Goal: Information Seeking & Learning: Compare options

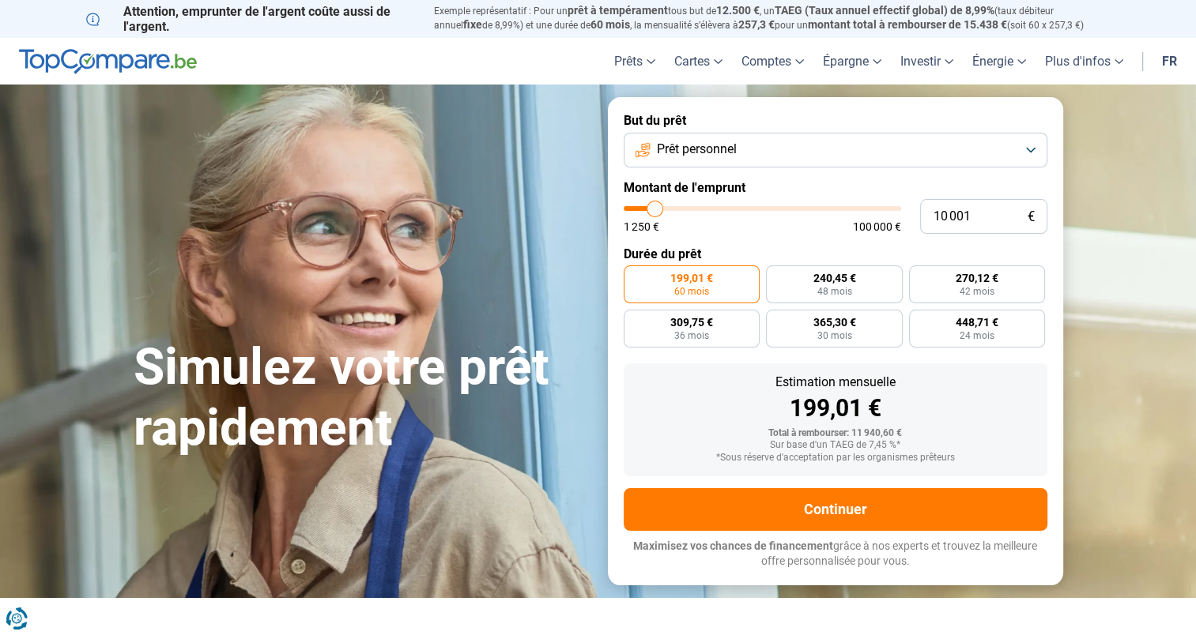
click at [1031, 147] on button "Prêt personnel" at bounding box center [836, 150] width 424 height 35
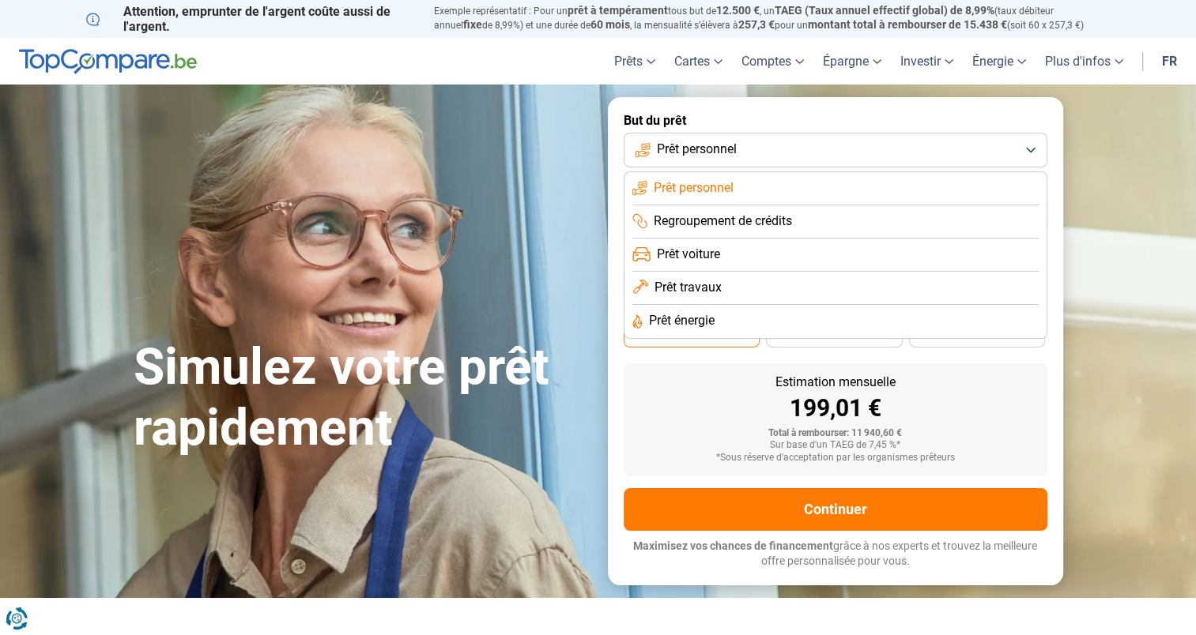
click at [700, 319] on span "Prêt énergie" at bounding box center [682, 320] width 66 height 17
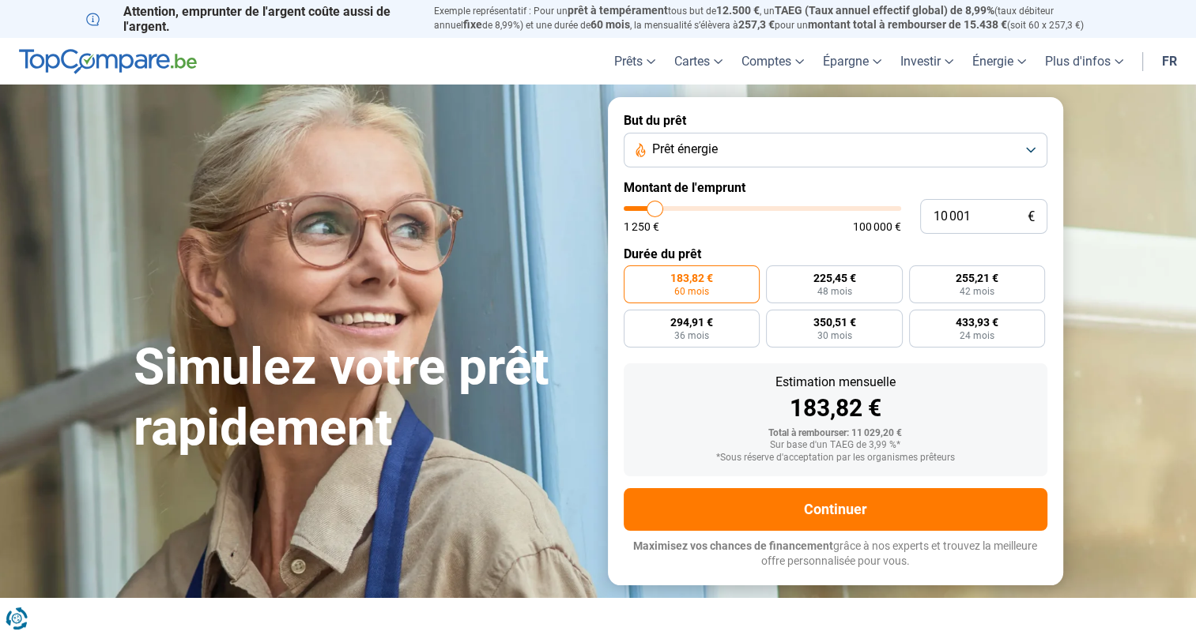
type input "10 500"
type input "10500"
type input "10 750"
type input "10750"
type input "11 750"
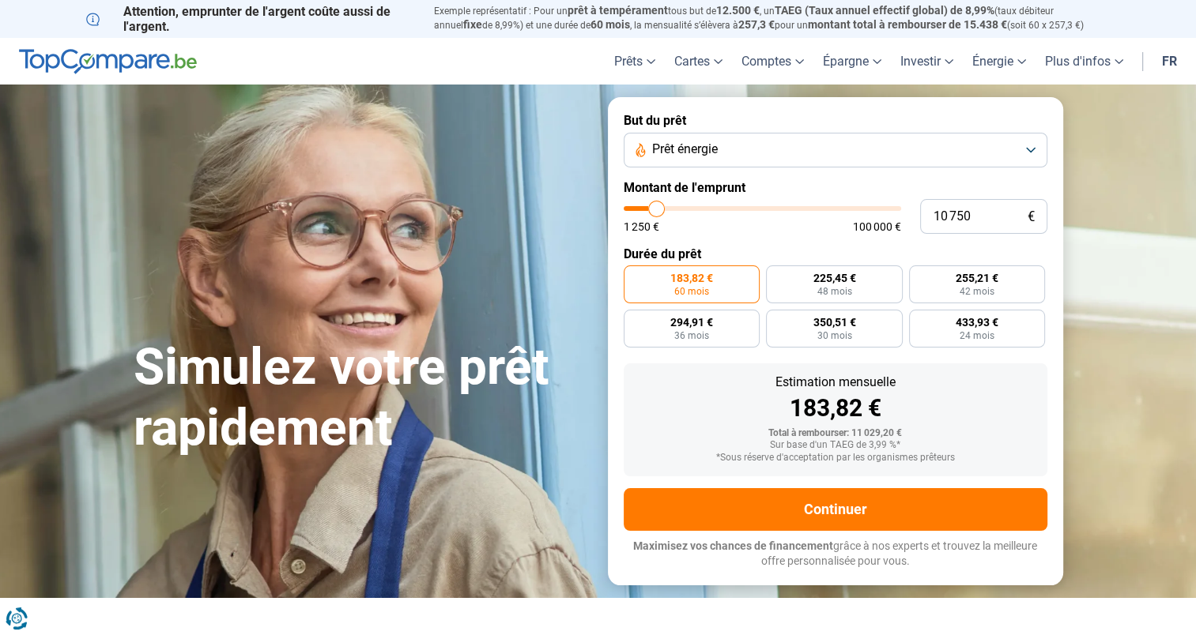
type input "11750"
type input "12 750"
type input "12750"
type input "14 000"
type input "14000"
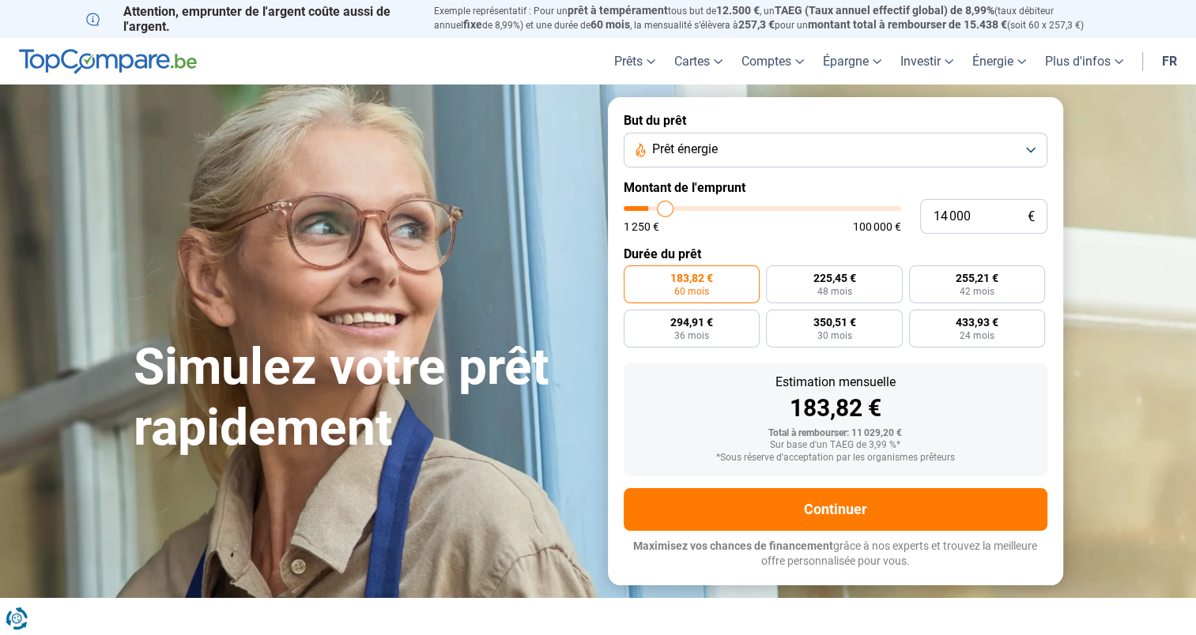
type input "15 000"
type input "15000"
type input "15 250"
type input "15250"
type input "15 750"
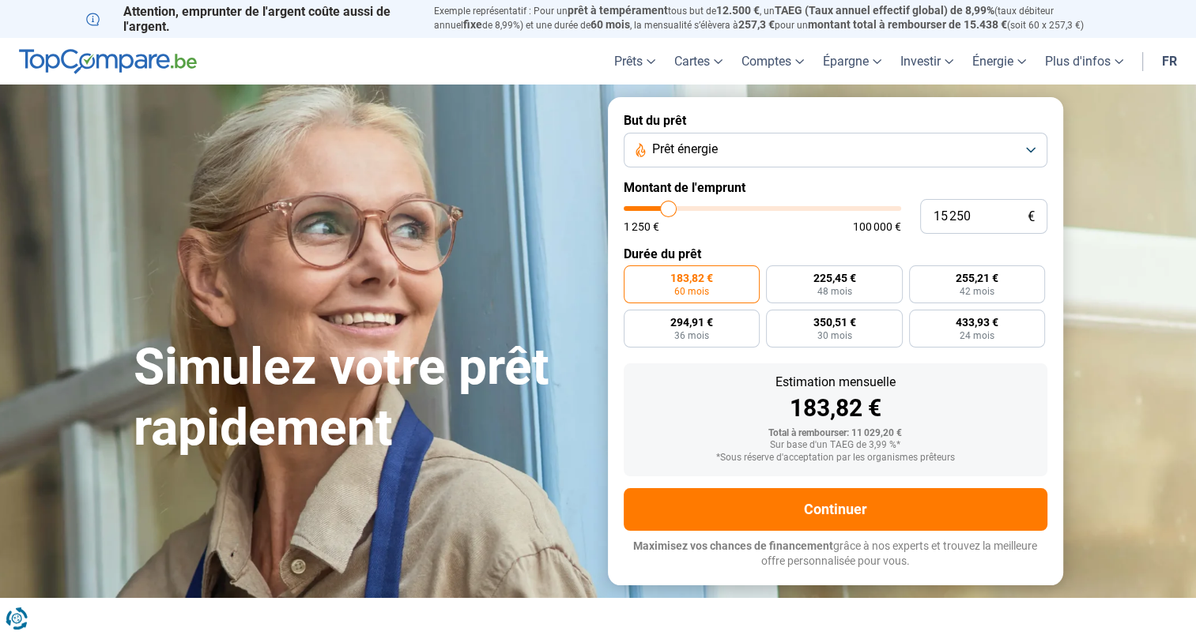
type input "15750"
type input "17 250"
type input "17250"
type input "19 750"
type input "19750"
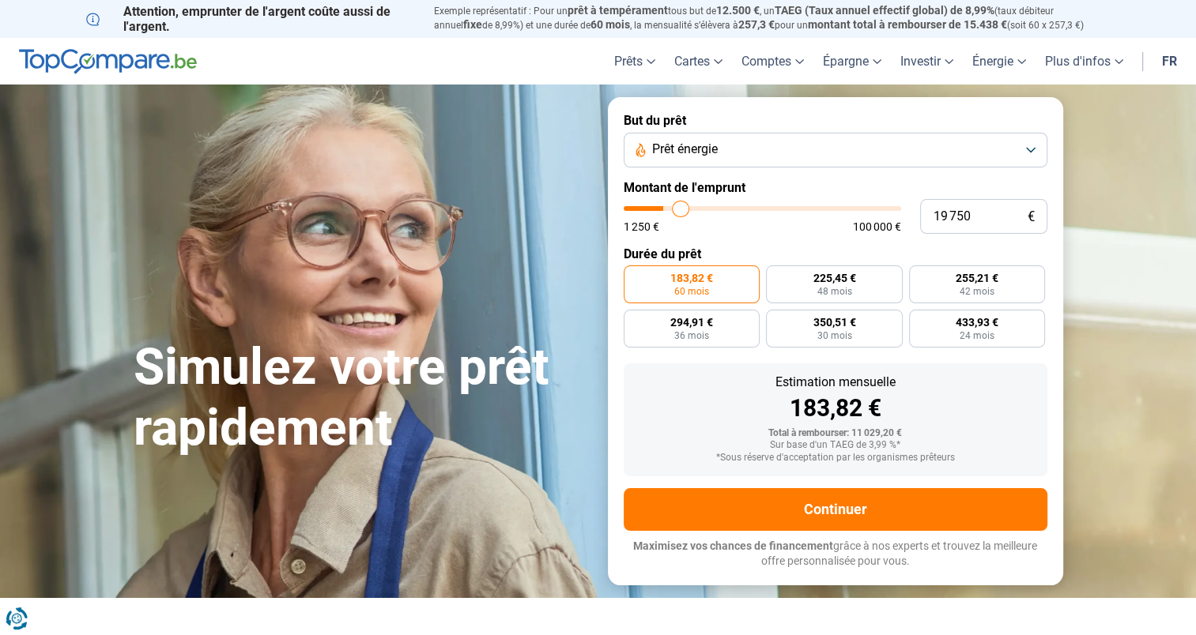
type input "22 250"
type input "22250"
type input "25 250"
type input "25250"
type input "26 250"
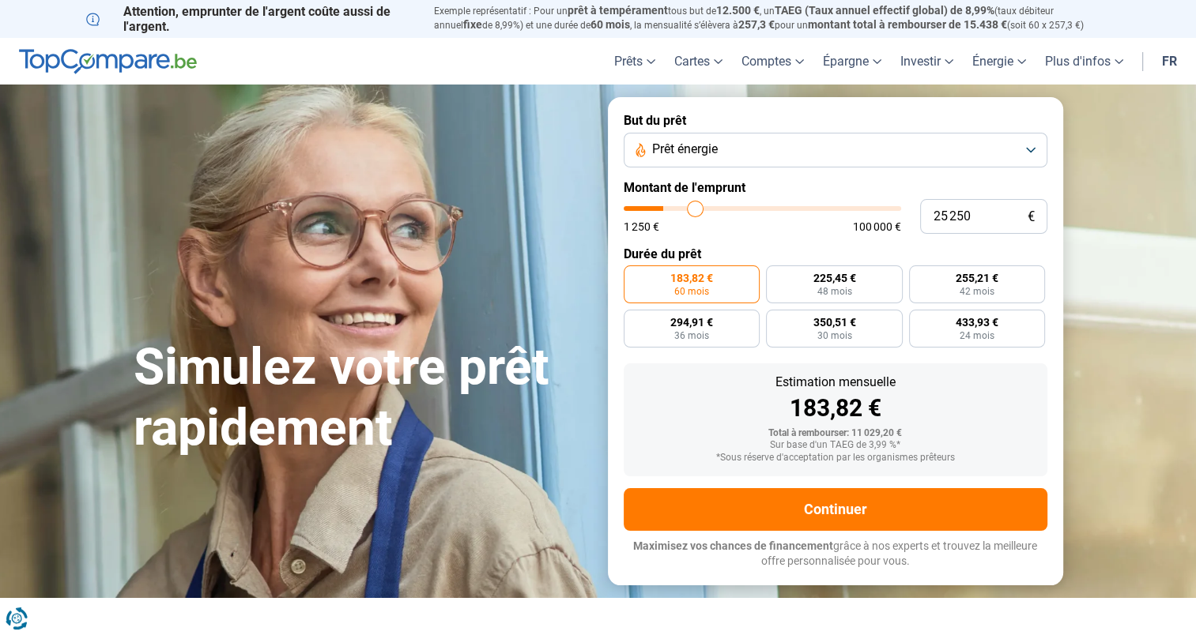
type input "26250"
type input "25 250"
type input "25250"
type input "24 750"
type input "24750"
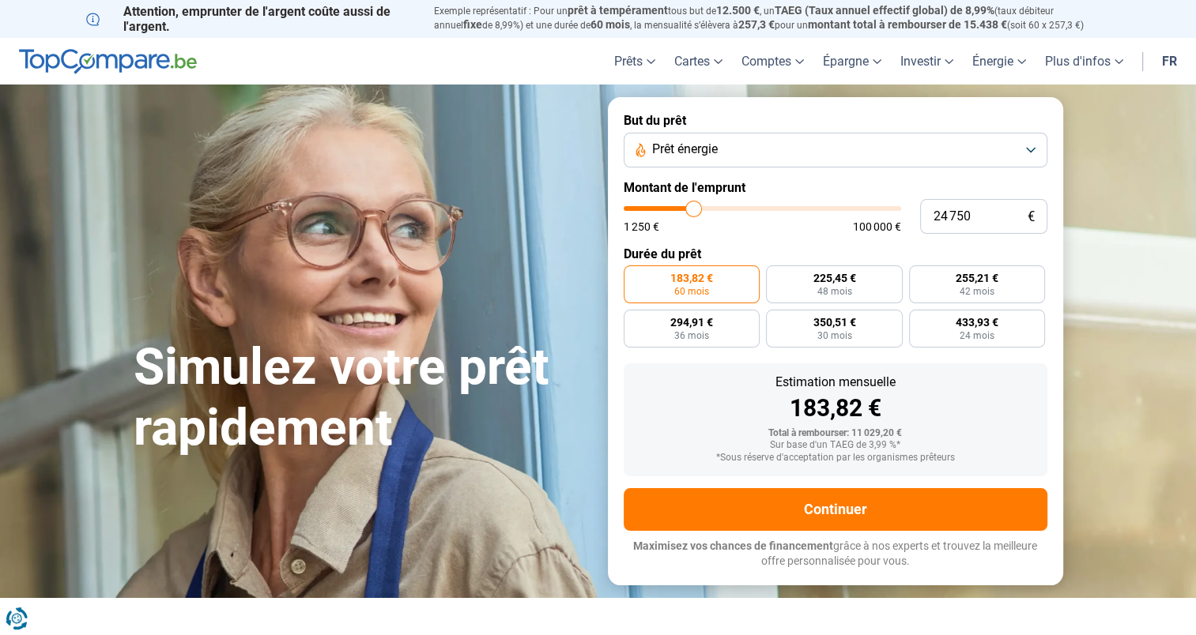
type input "24 000"
type input "24000"
type input "23 500"
type input "23500"
type input "23 250"
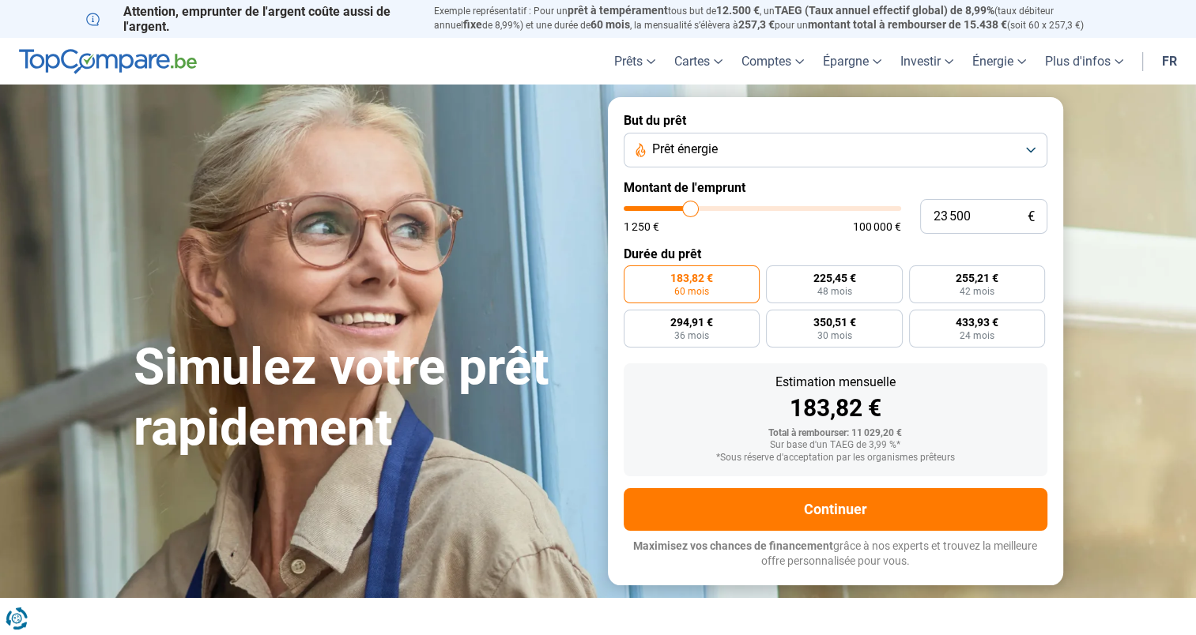
type input "23250"
type input "22 500"
type input "22500"
type input "21 500"
type input "21500"
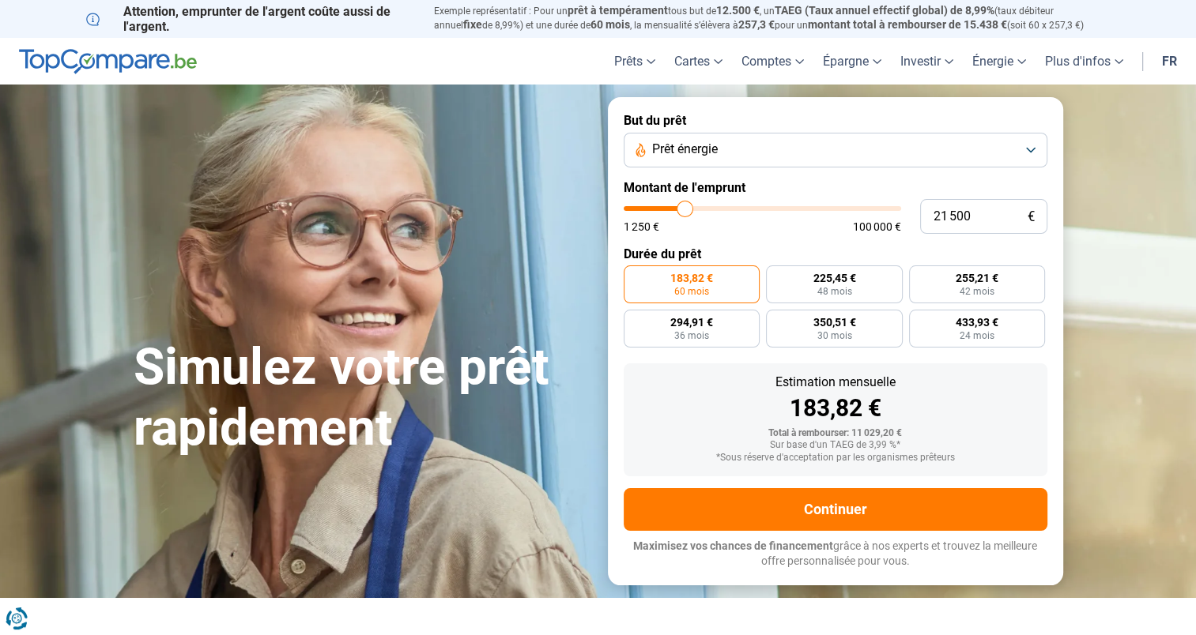
type input "21 250"
type input "21250"
type input "20 250"
type input "20250"
type input "19 000"
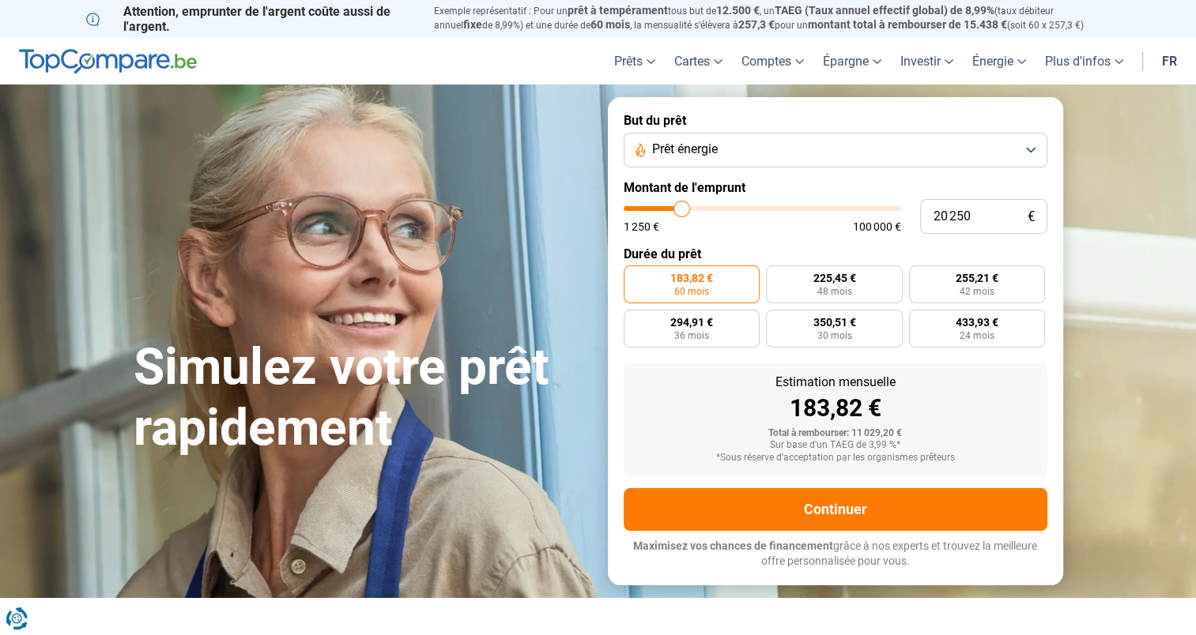
type input "19000"
type input "18 000"
type input "18000"
type input "17 500"
type input "17500"
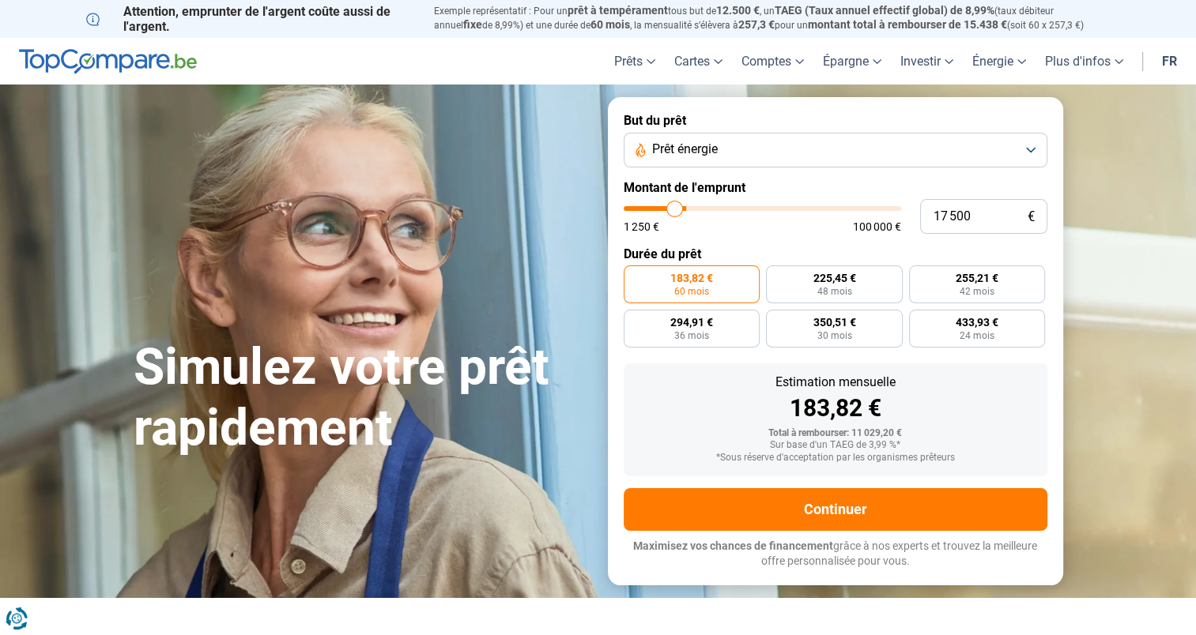
type input "17 250"
type input "17250"
type input "16 750"
type input "16750"
type input "15 500"
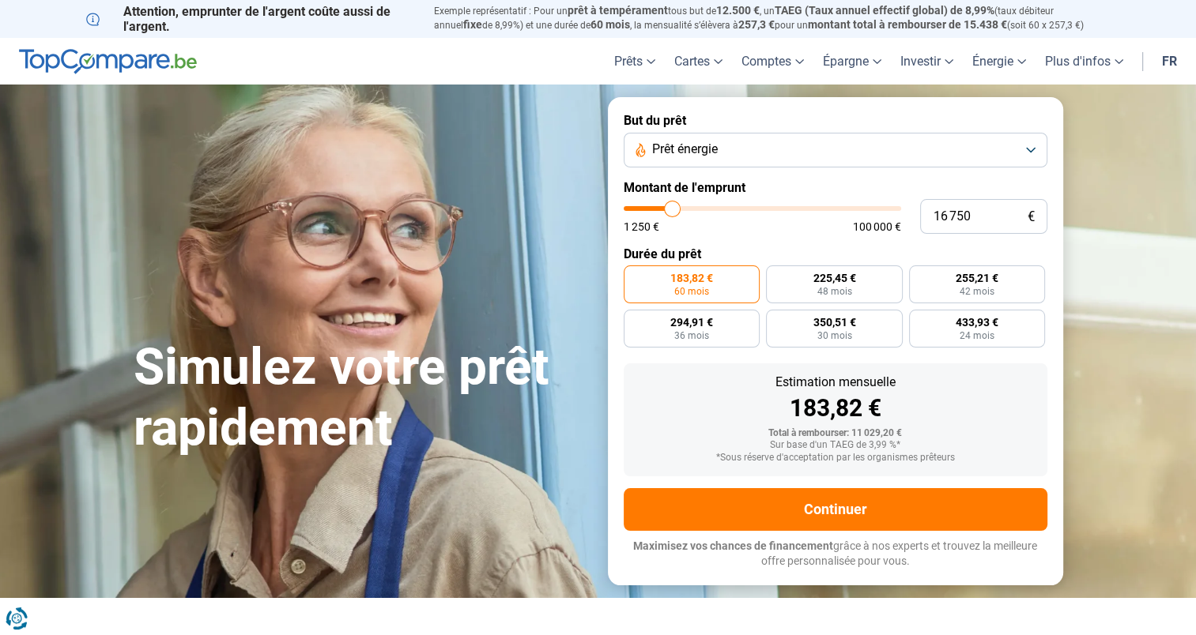
type input "15500"
type input "14 500"
type input "14500"
type input "13 500"
type input "13500"
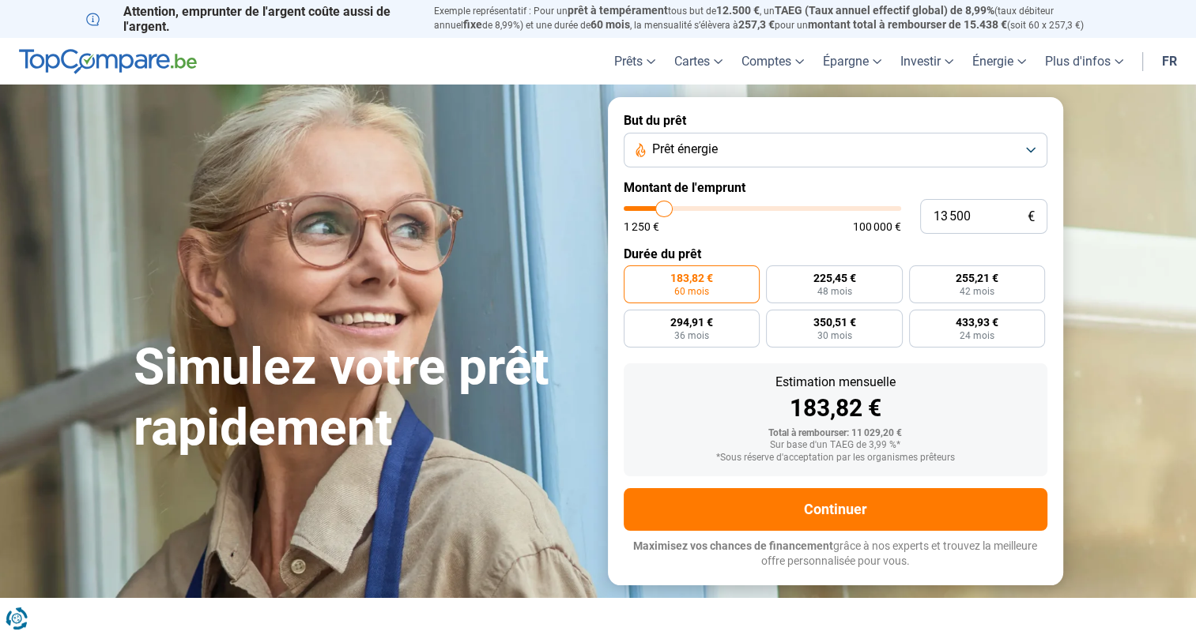
type input "12 500"
type input "12500"
type input "12 250"
type input "12250"
type input "10 750"
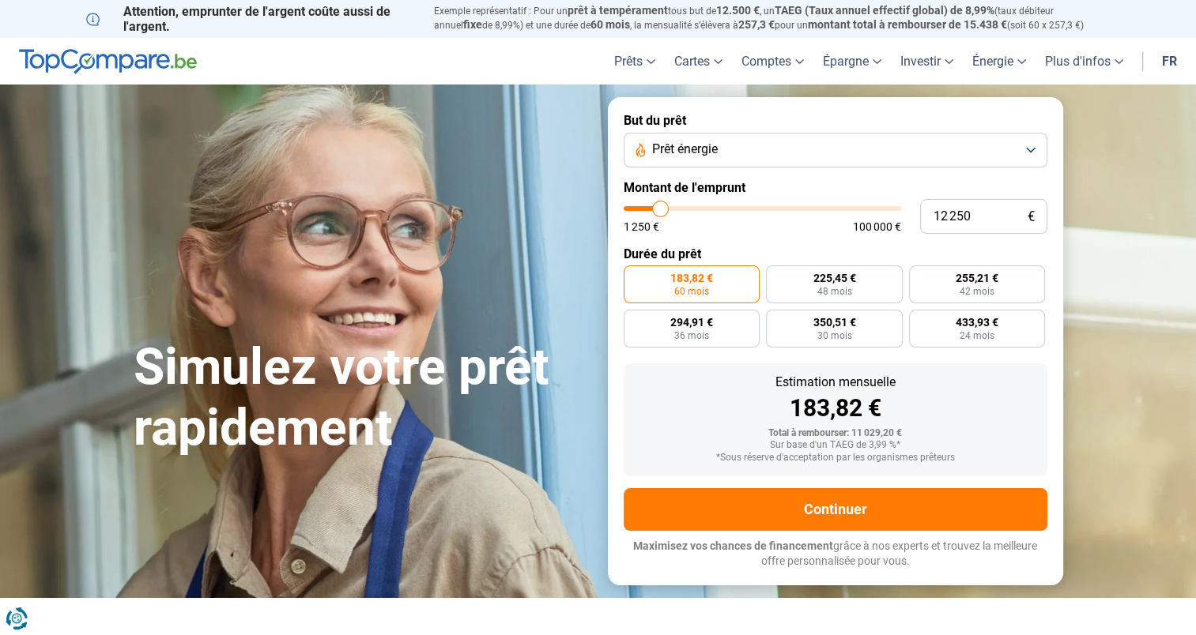
type input "10750"
type input "8 500"
type input "8500"
type input "7 500"
type input "7500"
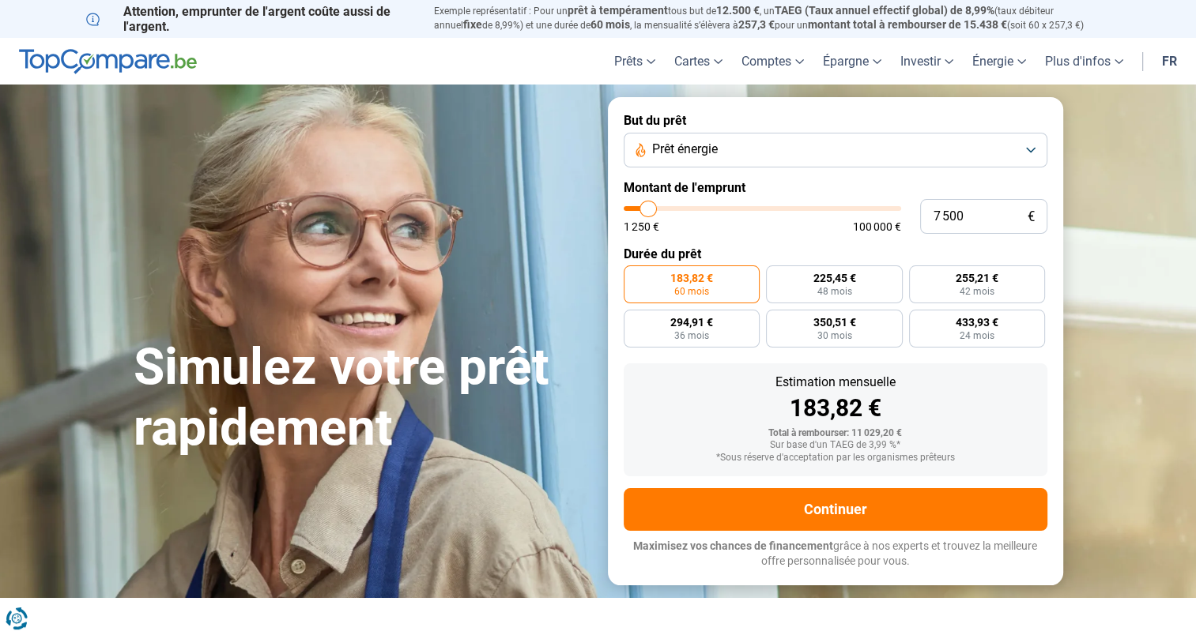
type input "6 500"
type input "6500"
type input "5 750"
type input "5750"
type input "5 500"
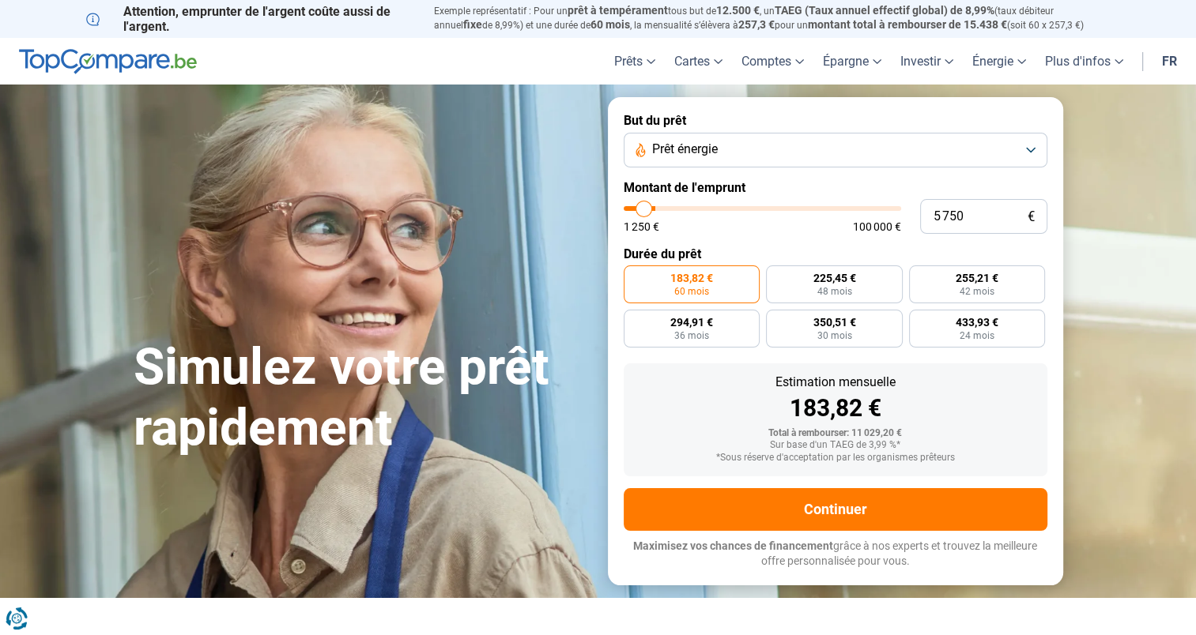
type input "5500"
type input "5 250"
type input "5250"
type input "4 000"
type input "4000"
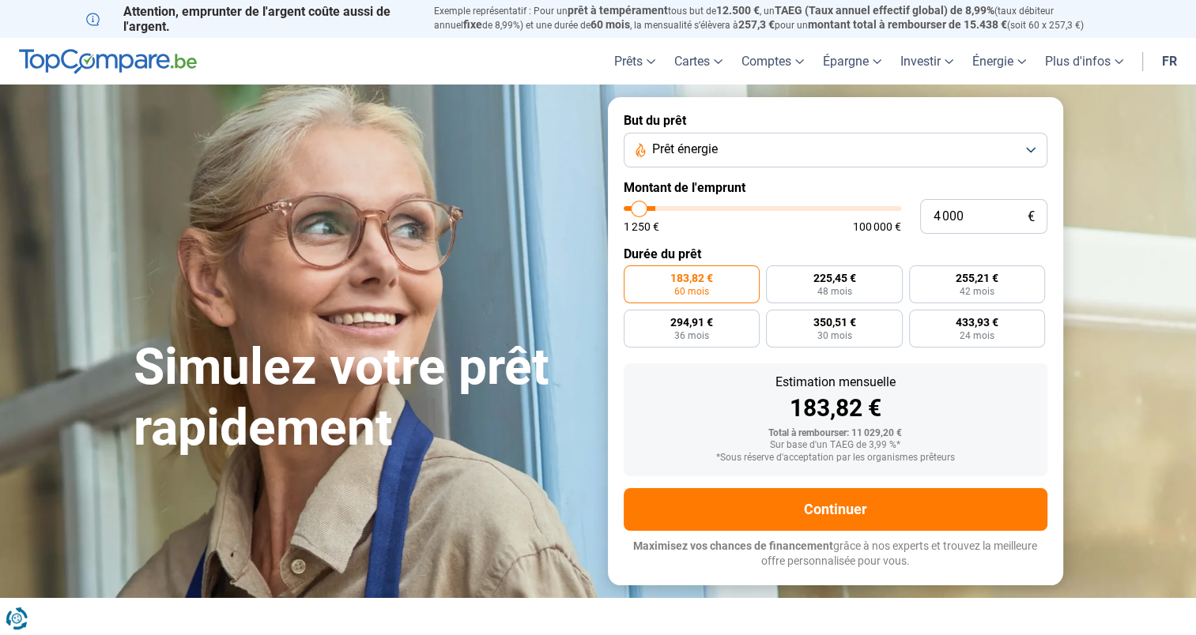
type input "3 000"
type input "3000"
type input "1 250"
drag, startPoint x: 655, startPoint y: 206, endPoint x: 621, endPoint y: 199, distance: 34.6
type input "1250"
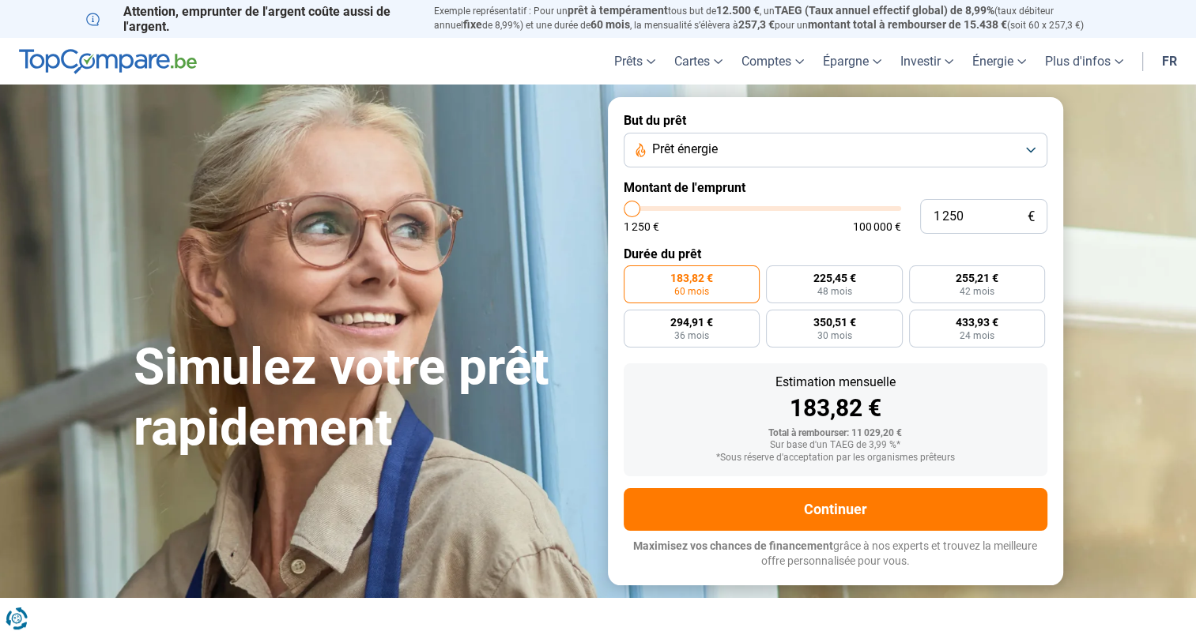
click at [624, 206] on input "range" at bounding box center [762, 208] width 277 height 5
radio input "true"
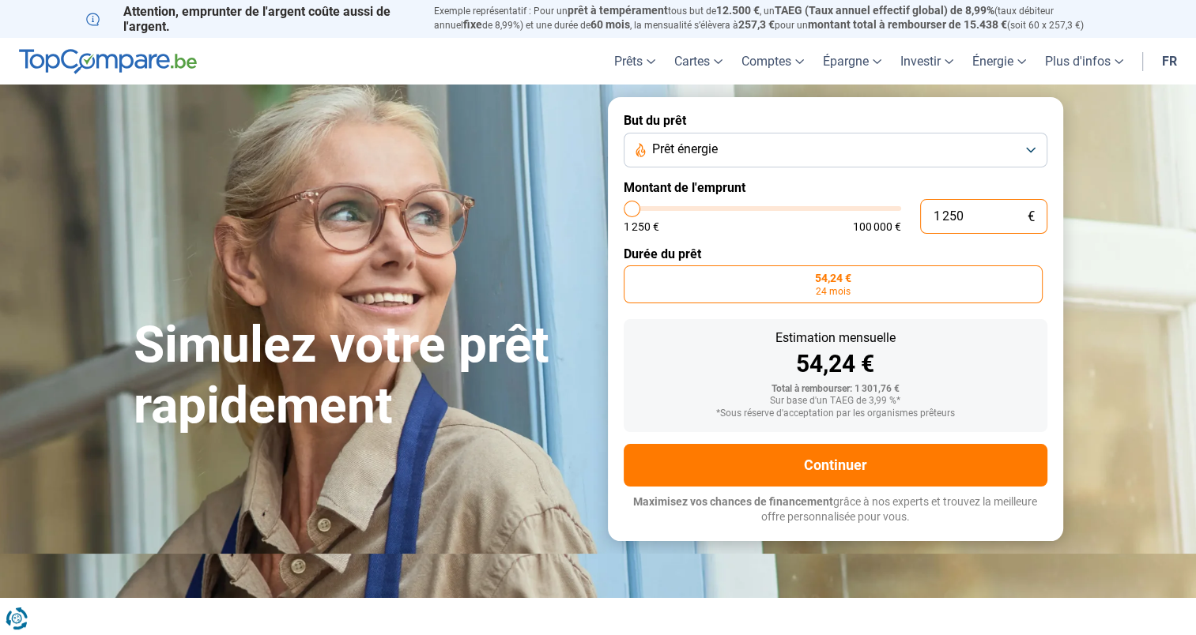
drag, startPoint x: 967, startPoint y: 213, endPoint x: 914, endPoint y: 213, distance: 53.0
click at [914, 213] on div "1 250 € 1 250 € 100 000 €" at bounding box center [836, 216] width 424 height 35
type input "0"
type input "1250"
type input "2"
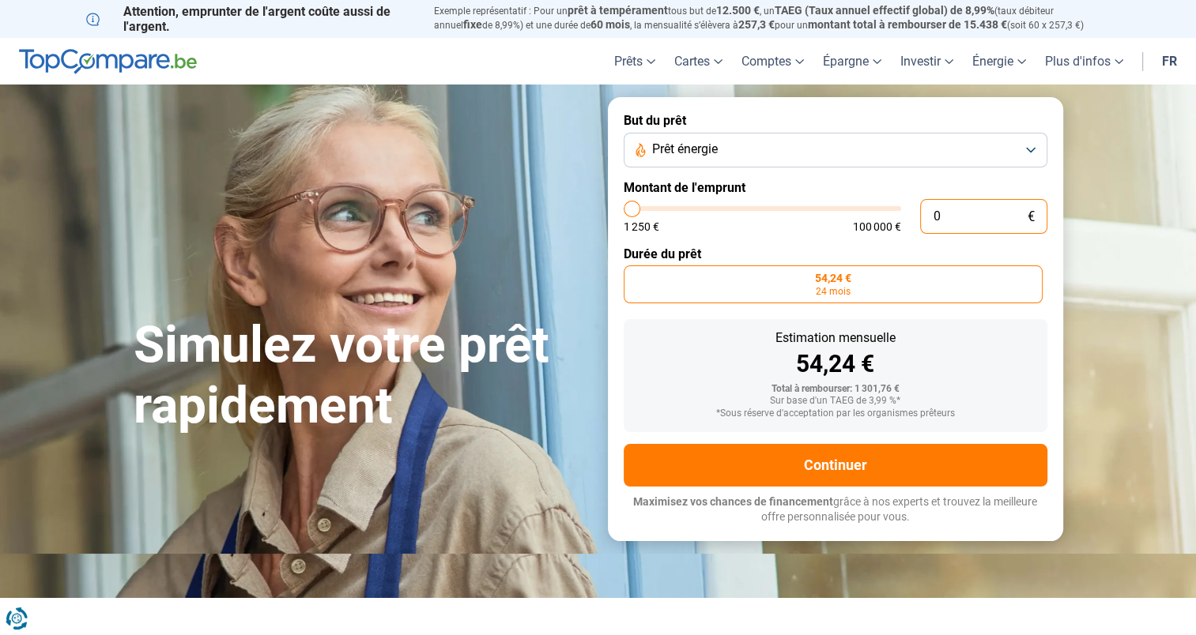
type input "1250"
type input "22"
type input "1250"
type input "220"
type input "1250"
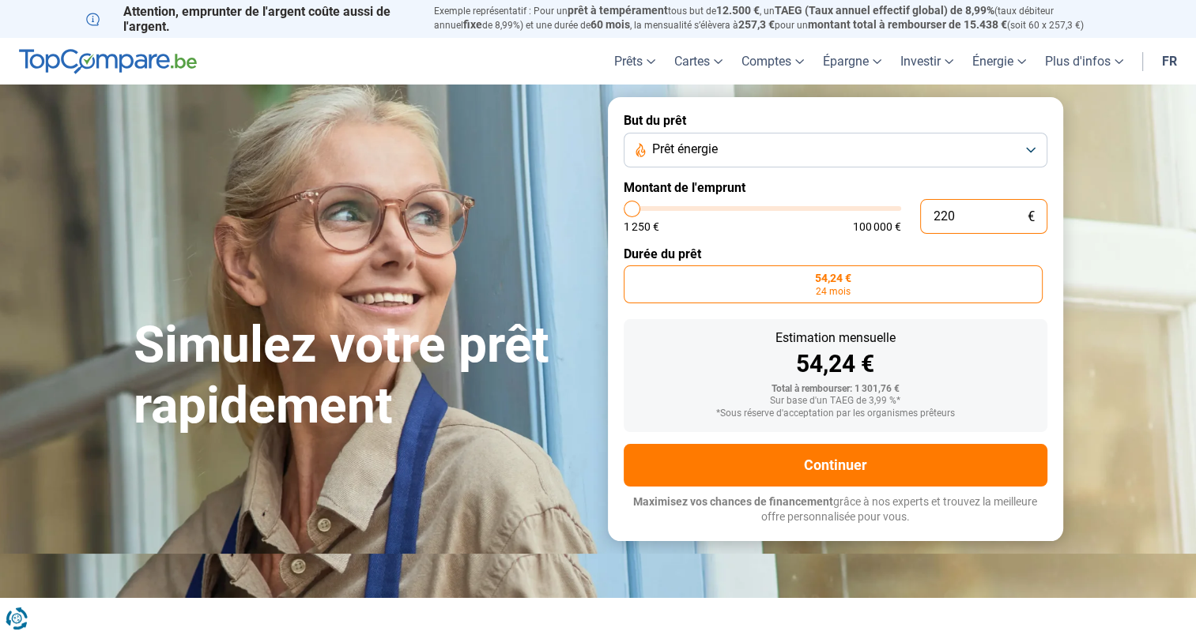
type input "2 200"
type input "2250"
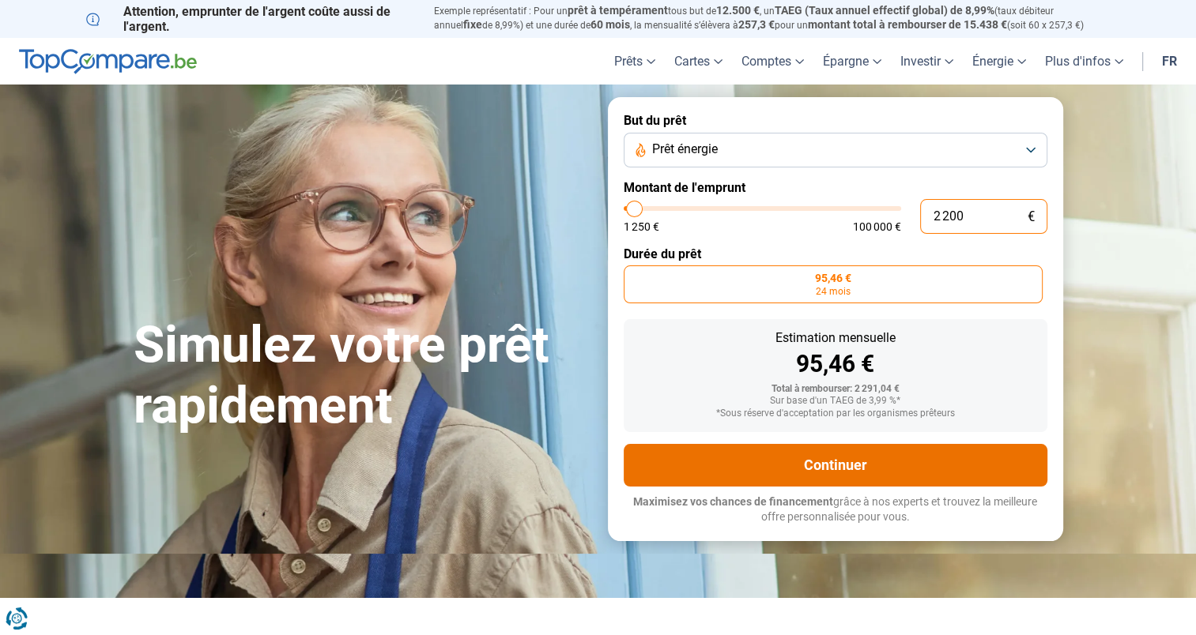
type input "2 200"
click at [824, 466] on button "Continuer" at bounding box center [836, 465] width 424 height 43
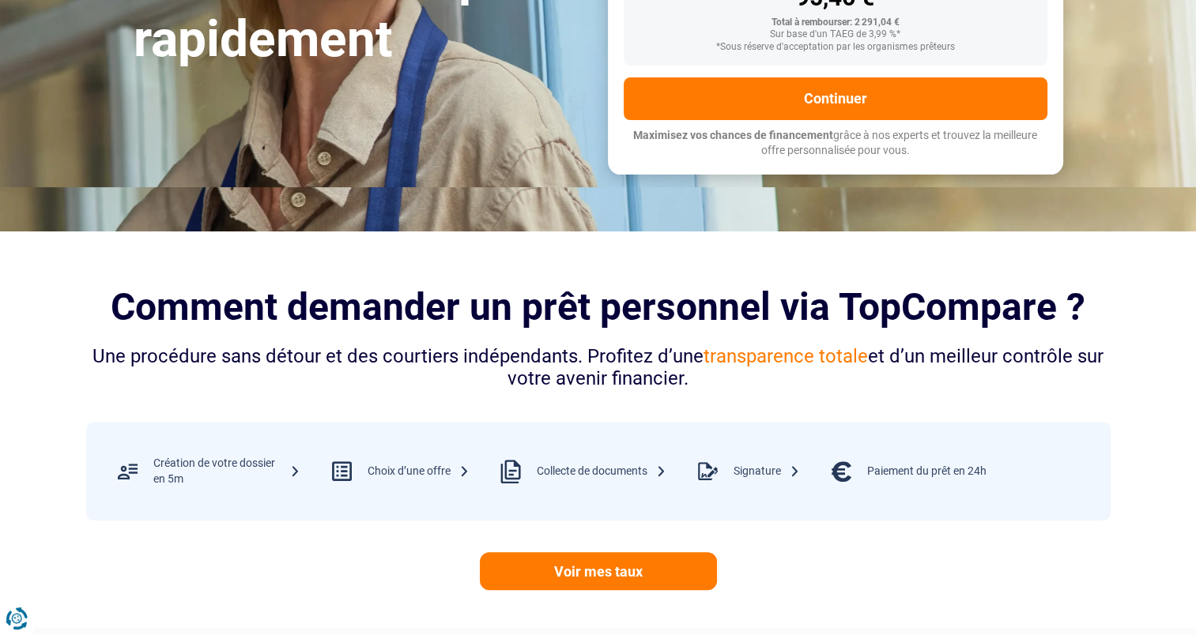
scroll to position [395, 0]
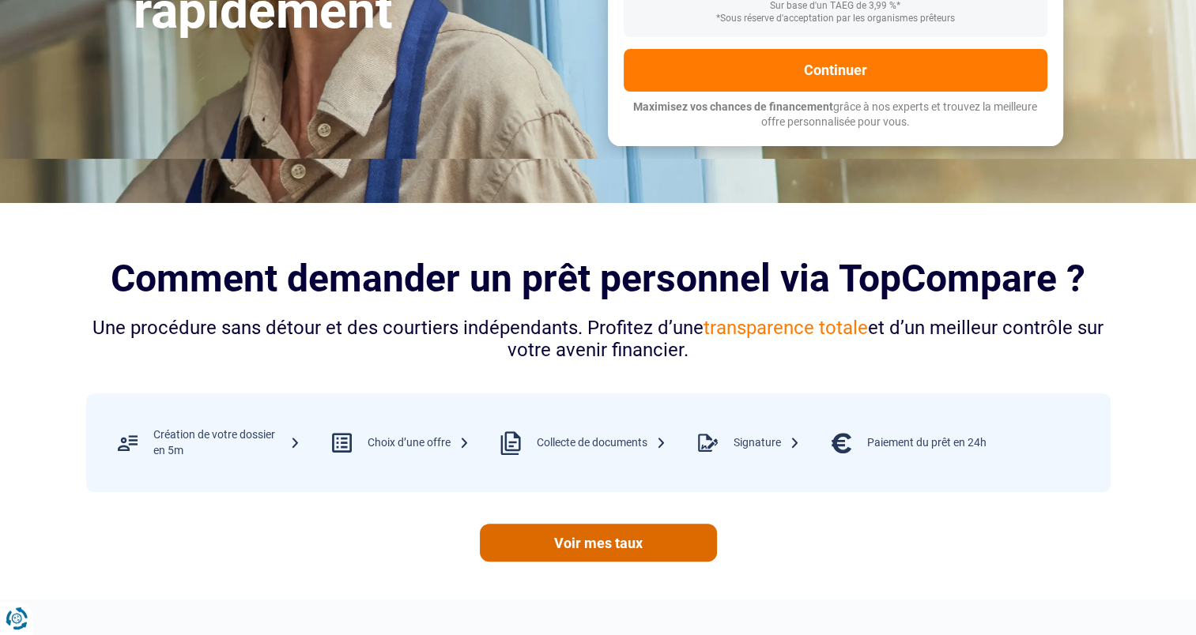
click at [598, 539] on link "Voir mes taux" at bounding box center [598, 543] width 237 height 38
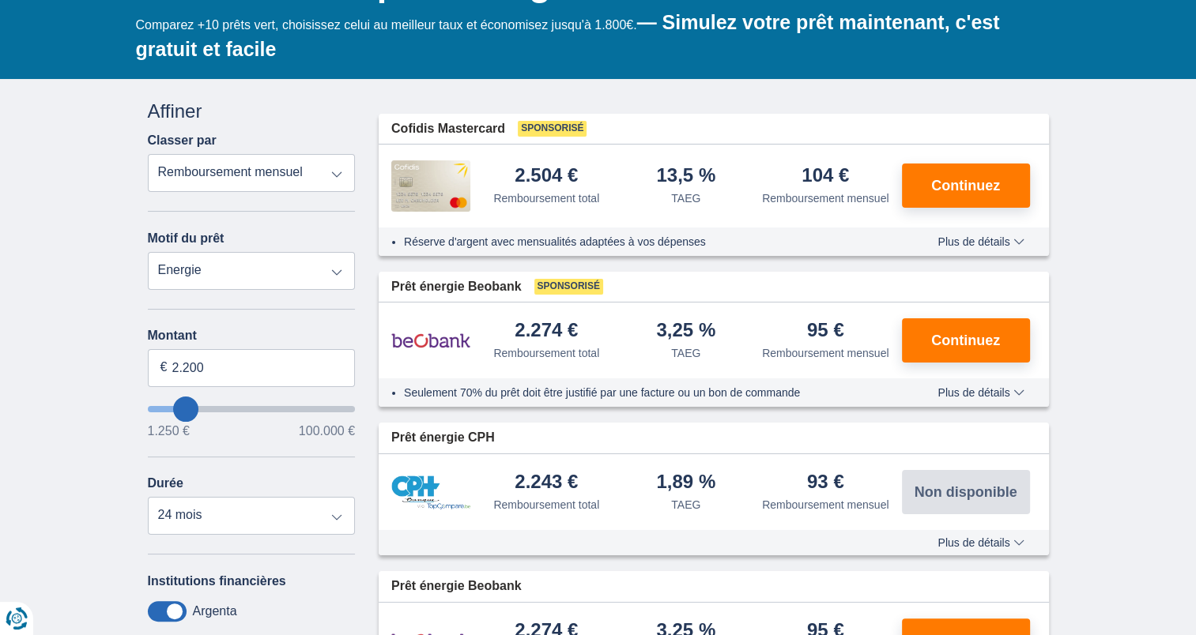
scroll to position [158, 0]
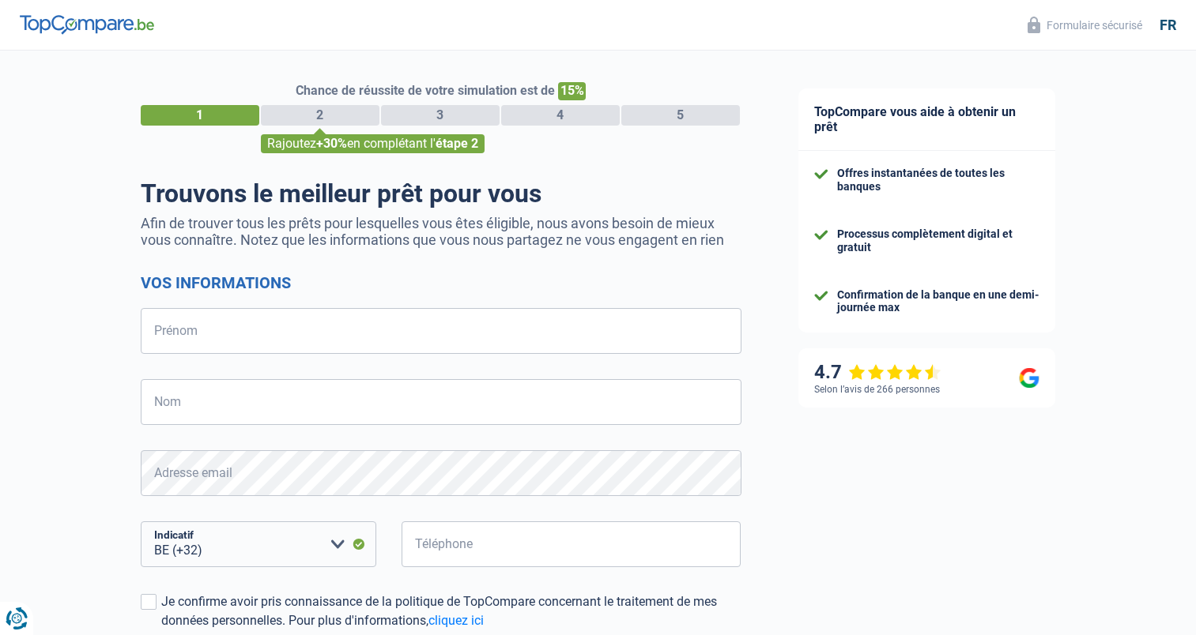
select select "32"
